Goal: Task Accomplishment & Management: Manage account settings

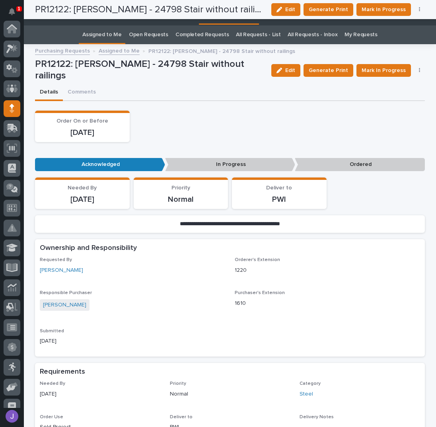
scroll to position [80, 0]
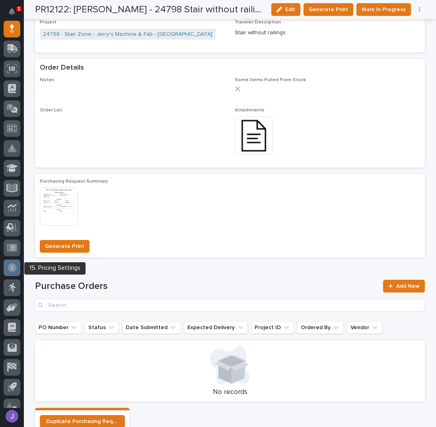
click at [7, 265] on div at bounding box center [12, 267] width 17 height 17
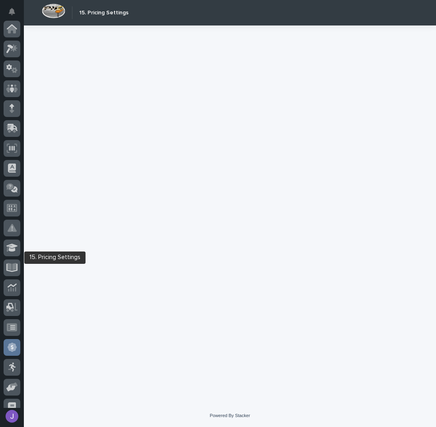
scroll to position [90, 0]
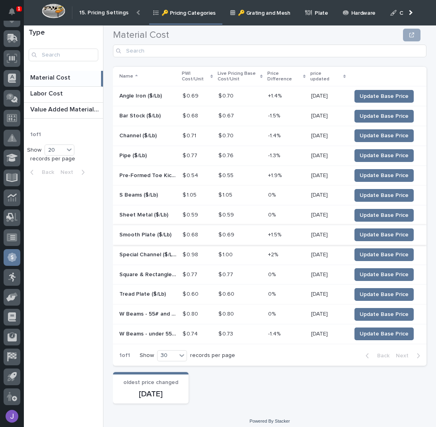
scroll to position [84, 0]
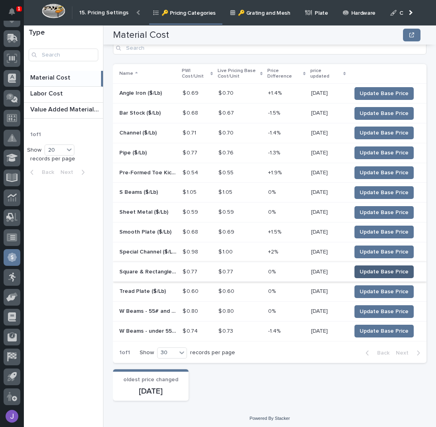
click at [364, 271] on span "Update Base Price" at bounding box center [383, 272] width 49 height 8
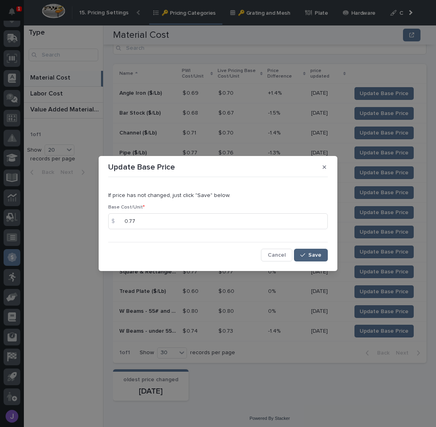
click at [313, 253] on span "Save" at bounding box center [314, 255] width 13 height 6
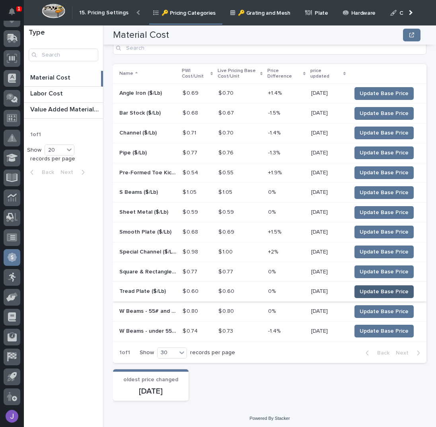
click at [369, 287] on span "Update Base Price" at bounding box center [383, 291] width 49 height 8
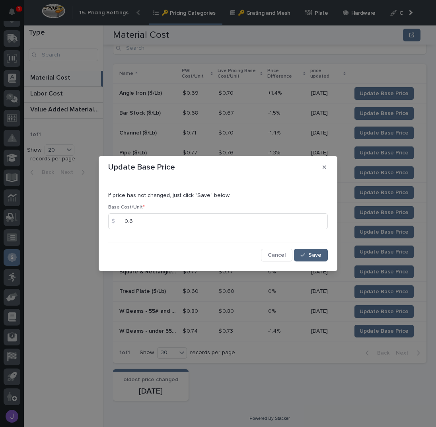
click at [314, 256] on span "Save" at bounding box center [314, 255] width 13 height 6
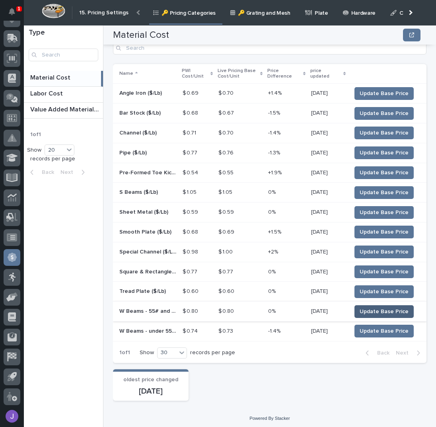
click at [373, 309] on span "Update Base Price" at bounding box center [383, 311] width 49 height 8
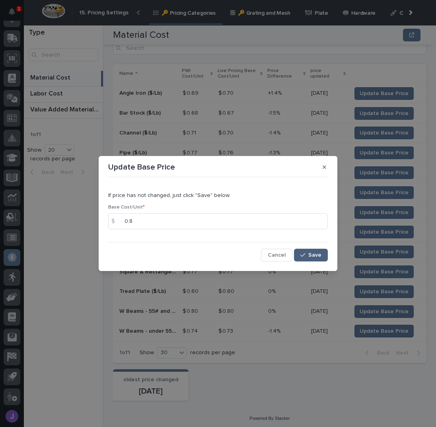
click at [312, 256] on span "Save" at bounding box center [314, 255] width 13 height 6
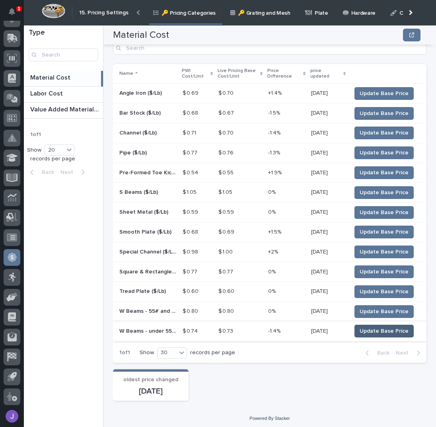
click at [368, 327] on span "Update Base Price" at bounding box center [383, 331] width 49 height 8
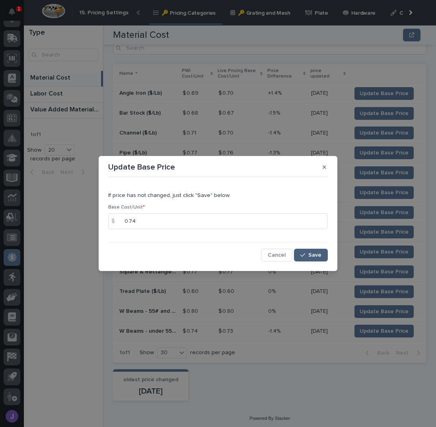
click at [298, 252] on button "Save" at bounding box center [311, 254] width 34 height 13
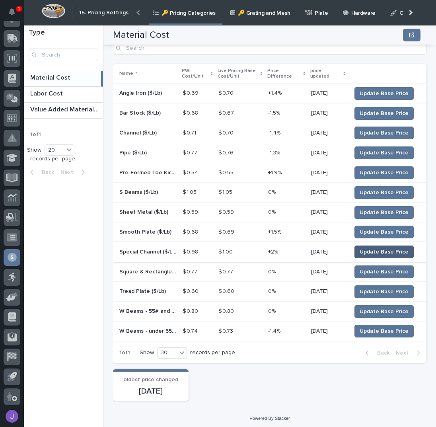
click at [377, 248] on span "Update Base Price" at bounding box center [383, 252] width 49 height 8
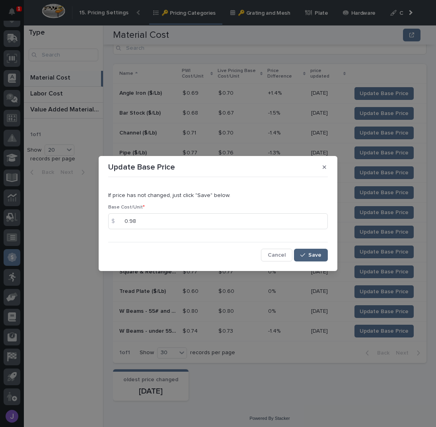
click at [310, 256] on span "Save" at bounding box center [314, 255] width 13 height 6
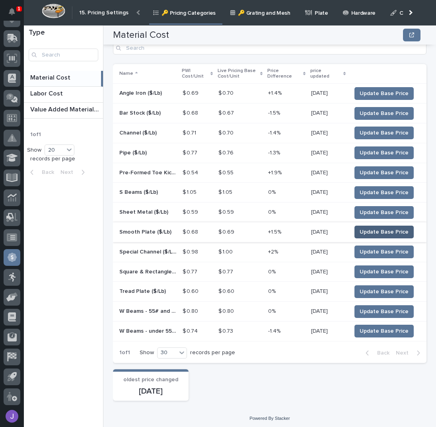
click at [373, 232] on span "Update Base Price" at bounding box center [383, 232] width 49 height 8
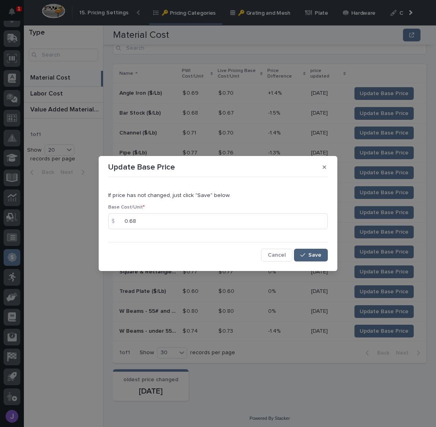
click at [303, 257] on icon "button" at bounding box center [302, 255] width 5 height 6
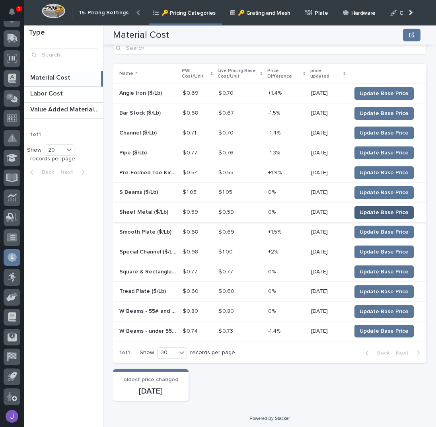
click at [384, 208] on span "Update Base Price" at bounding box center [383, 212] width 49 height 8
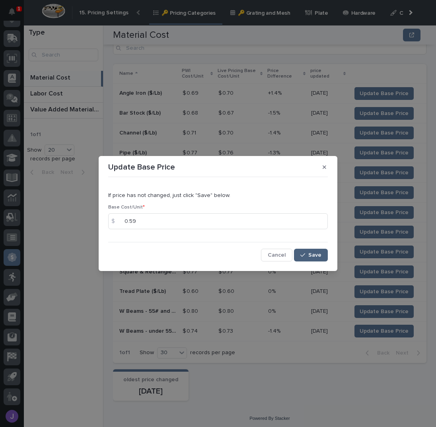
click at [312, 256] on span "Save" at bounding box center [314, 255] width 13 height 6
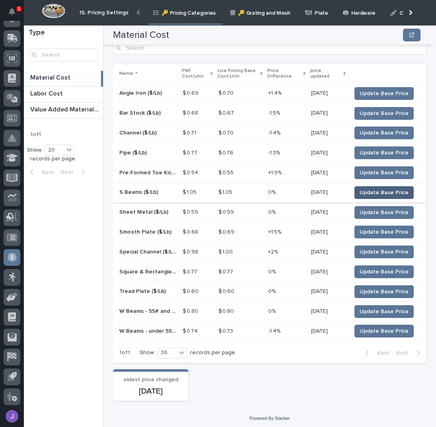
click at [384, 193] on span "Update Base Price" at bounding box center [383, 192] width 49 height 8
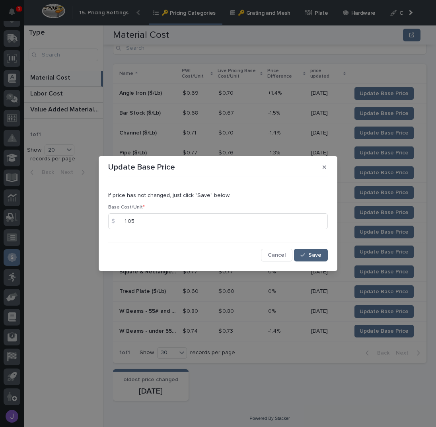
click at [317, 253] on span "Save" at bounding box center [314, 255] width 13 height 6
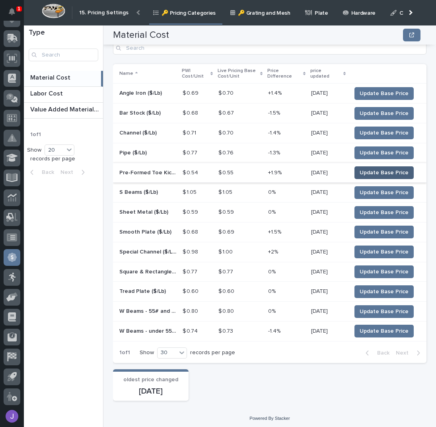
click at [371, 171] on span "Update Base Price" at bounding box center [383, 173] width 49 height 8
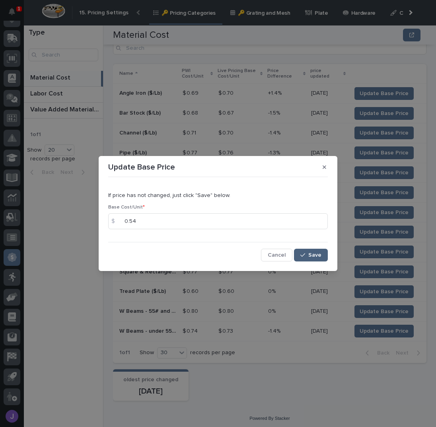
click at [317, 254] on span "Save" at bounding box center [314, 255] width 13 height 6
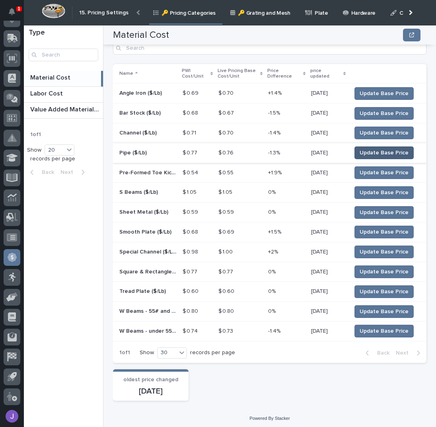
click at [373, 155] on span "Update Base Price" at bounding box center [383, 153] width 49 height 8
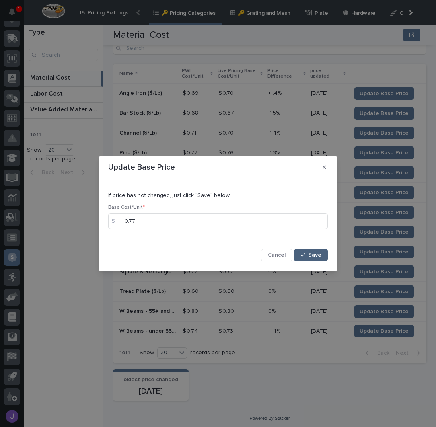
click at [313, 253] on span "Save" at bounding box center [314, 255] width 13 height 6
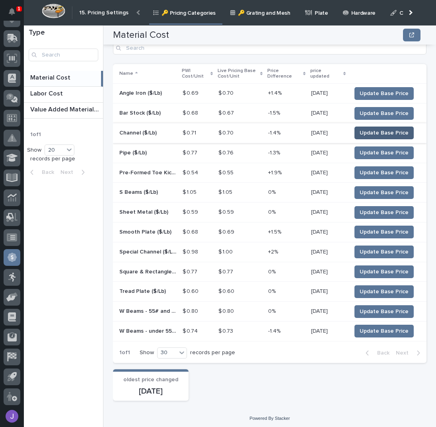
click at [371, 130] on span "Update Base Price" at bounding box center [383, 133] width 49 height 8
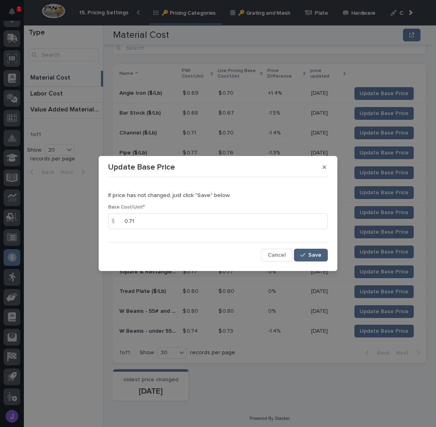
click at [311, 252] on span "Save" at bounding box center [314, 255] width 13 height 6
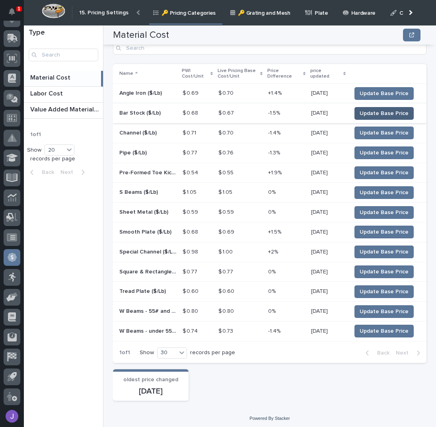
click at [373, 114] on span "Update Base Price" at bounding box center [383, 113] width 49 height 8
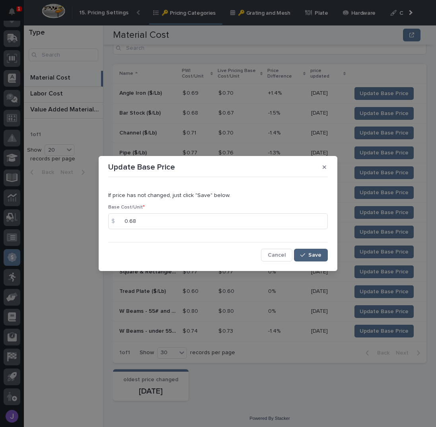
click at [318, 259] on button "Save" at bounding box center [311, 254] width 34 height 13
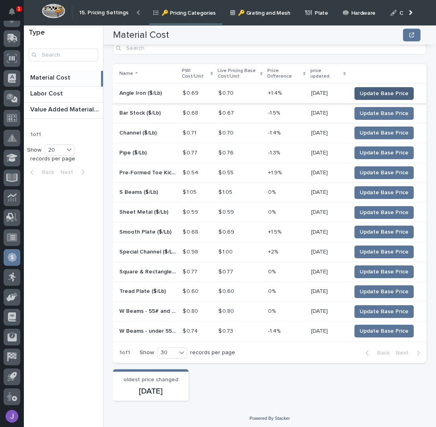
click at [391, 94] on span "Update Base Price" at bounding box center [383, 93] width 49 height 8
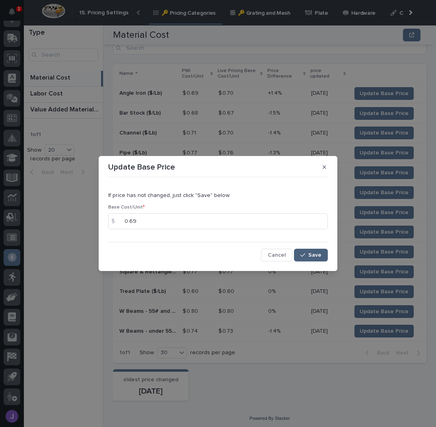
click at [313, 251] on button "Save" at bounding box center [311, 254] width 34 height 13
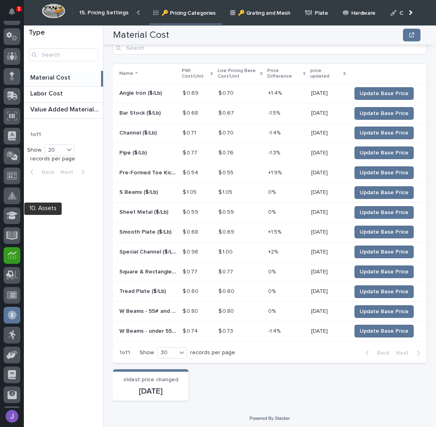
scroll to position [0, 0]
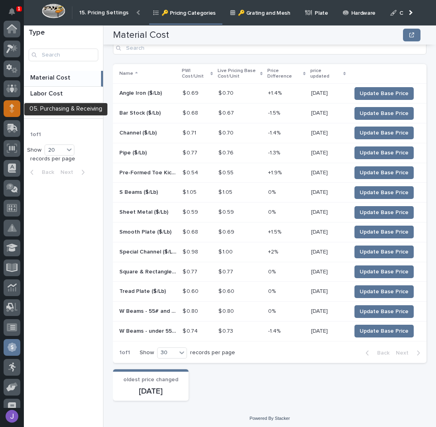
click at [10, 108] on icon at bounding box center [12, 108] width 5 height 9
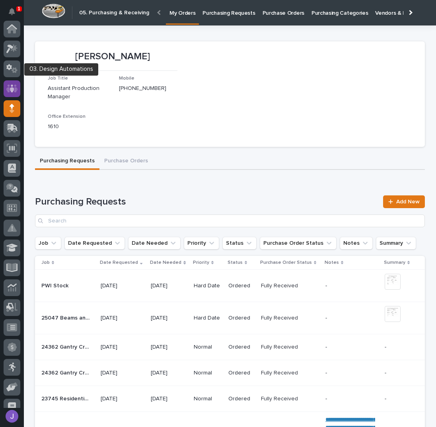
click at [12, 81] on div at bounding box center [12, 88] width 17 height 17
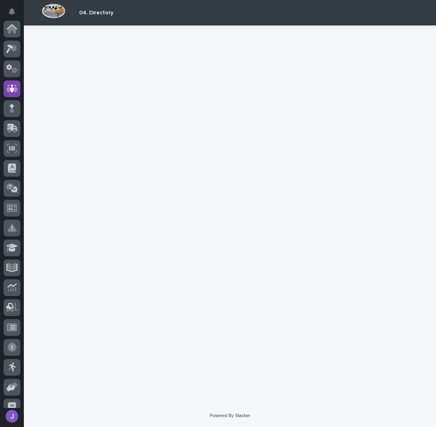
scroll to position [60, 0]
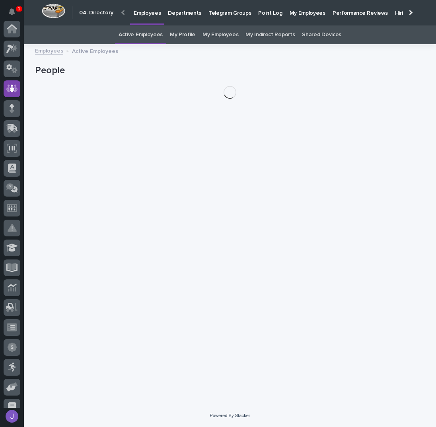
scroll to position [60, 0]
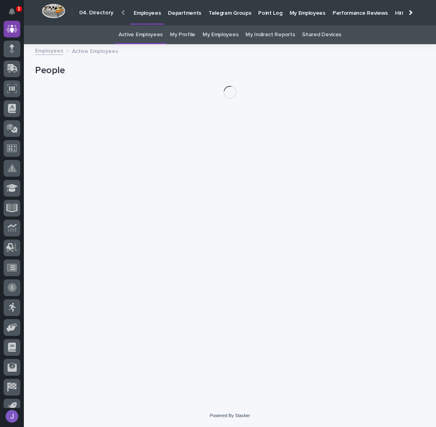
click at [188, 31] on link "My Profile" at bounding box center [182, 34] width 25 height 19
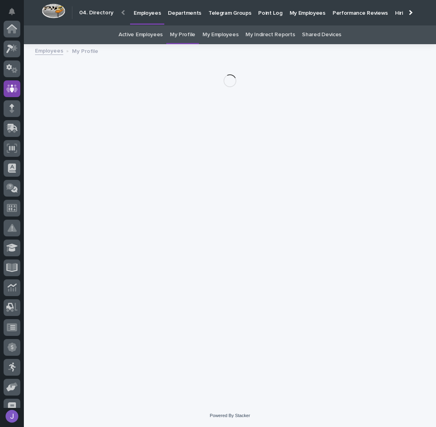
scroll to position [60, 0]
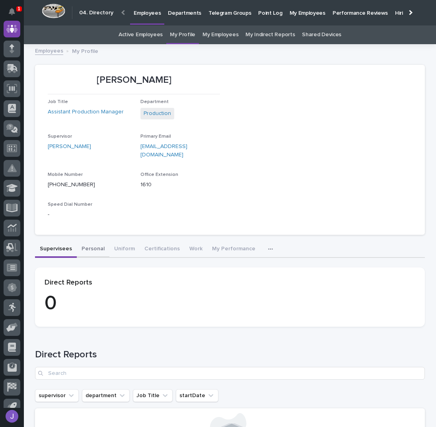
click at [85, 242] on button "Personal" at bounding box center [93, 249] width 33 height 17
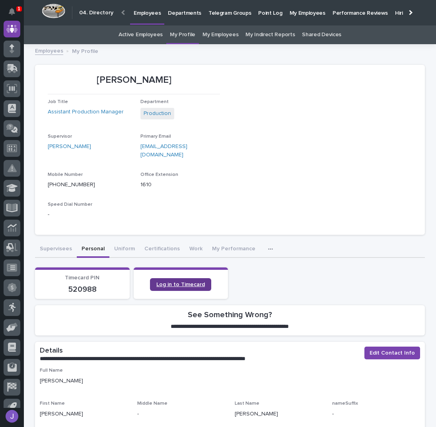
click at [173, 281] on span "Log in to Timecard" at bounding box center [180, 284] width 49 height 6
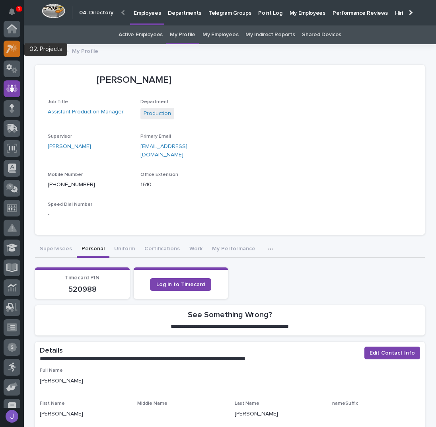
click at [11, 54] on div at bounding box center [12, 49] width 17 height 17
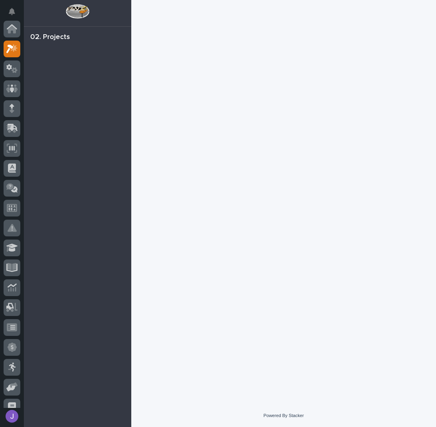
scroll to position [20, 0]
